Goal: Navigation & Orientation: Find specific page/section

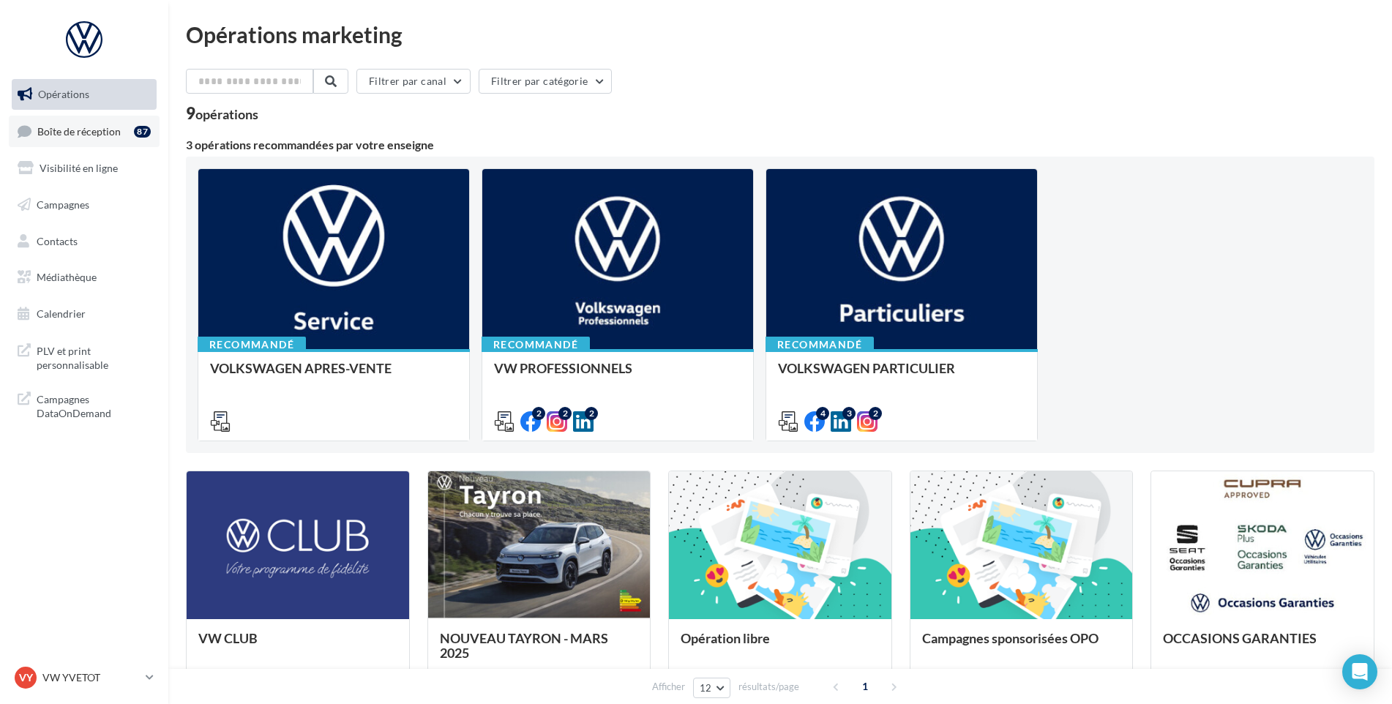
click at [97, 144] on link "Boîte de réception 87" at bounding box center [84, 131] width 151 height 31
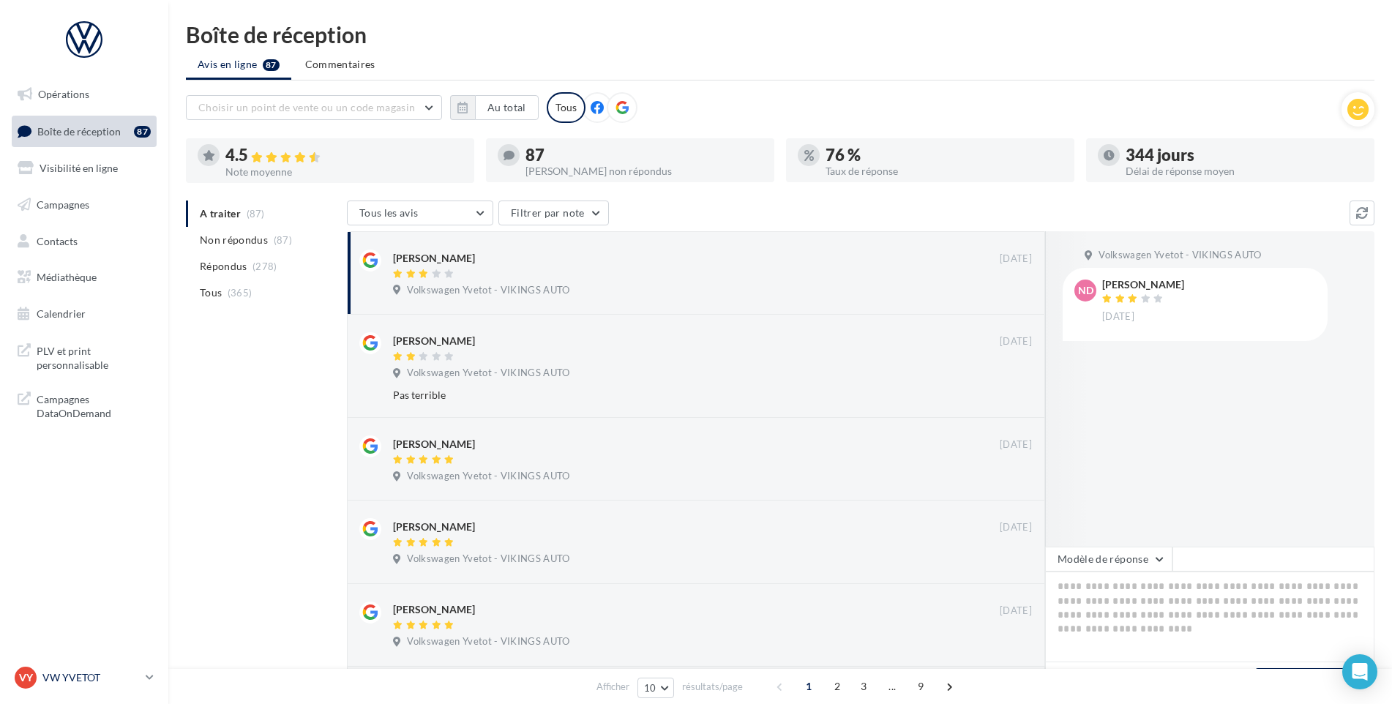
click at [77, 673] on p "VW YVETOT" at bounding box center [90, 677] width 97 height 15
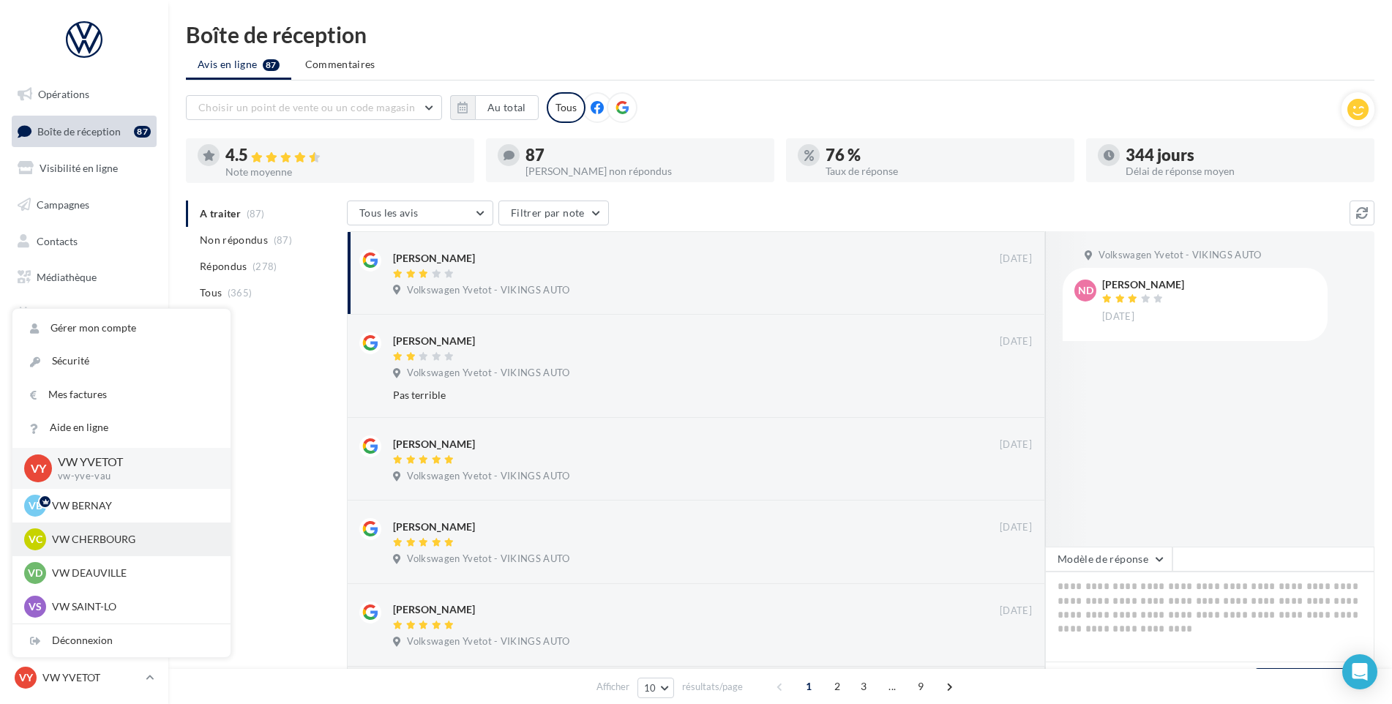
click at [137, 536] on p "VW CHERBOURG" at bounding box center [132, 539] width 161 height 15
